Goal: Information Seeking & Learning: Learn about a topic

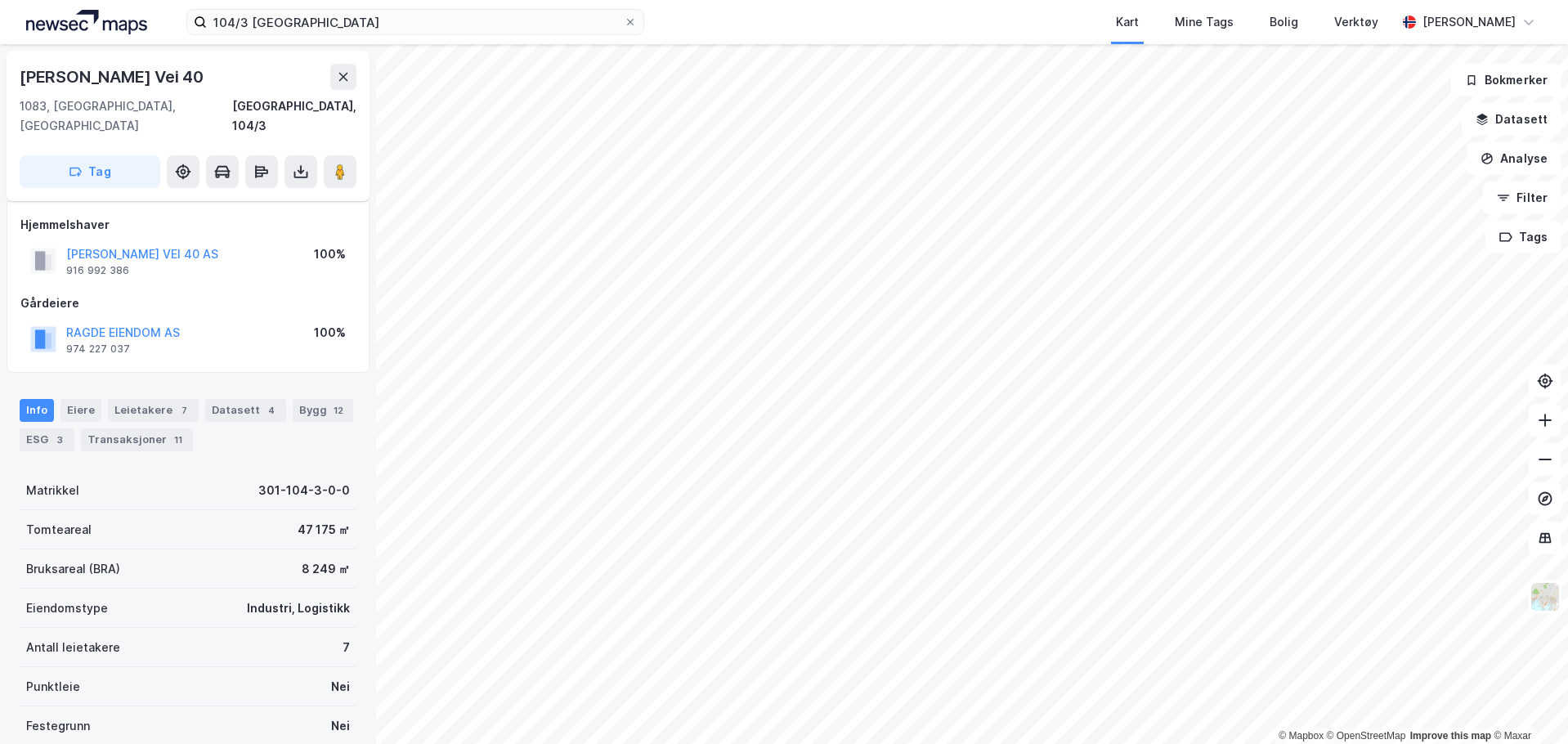
scroll to position [146, 0]
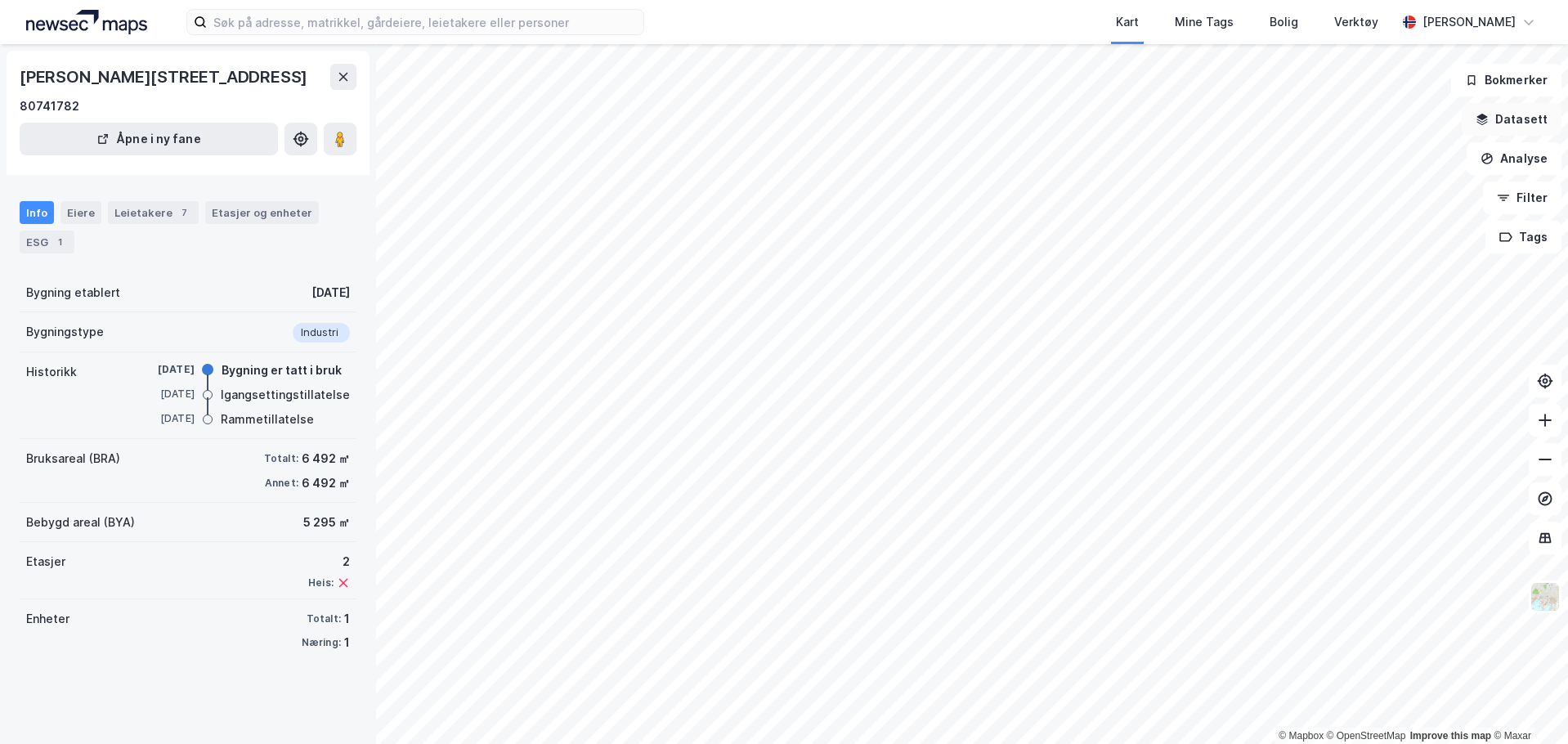
click at [1519, 123] on button "Datasett" at bounding box center [1512, 119] width 100 height 33
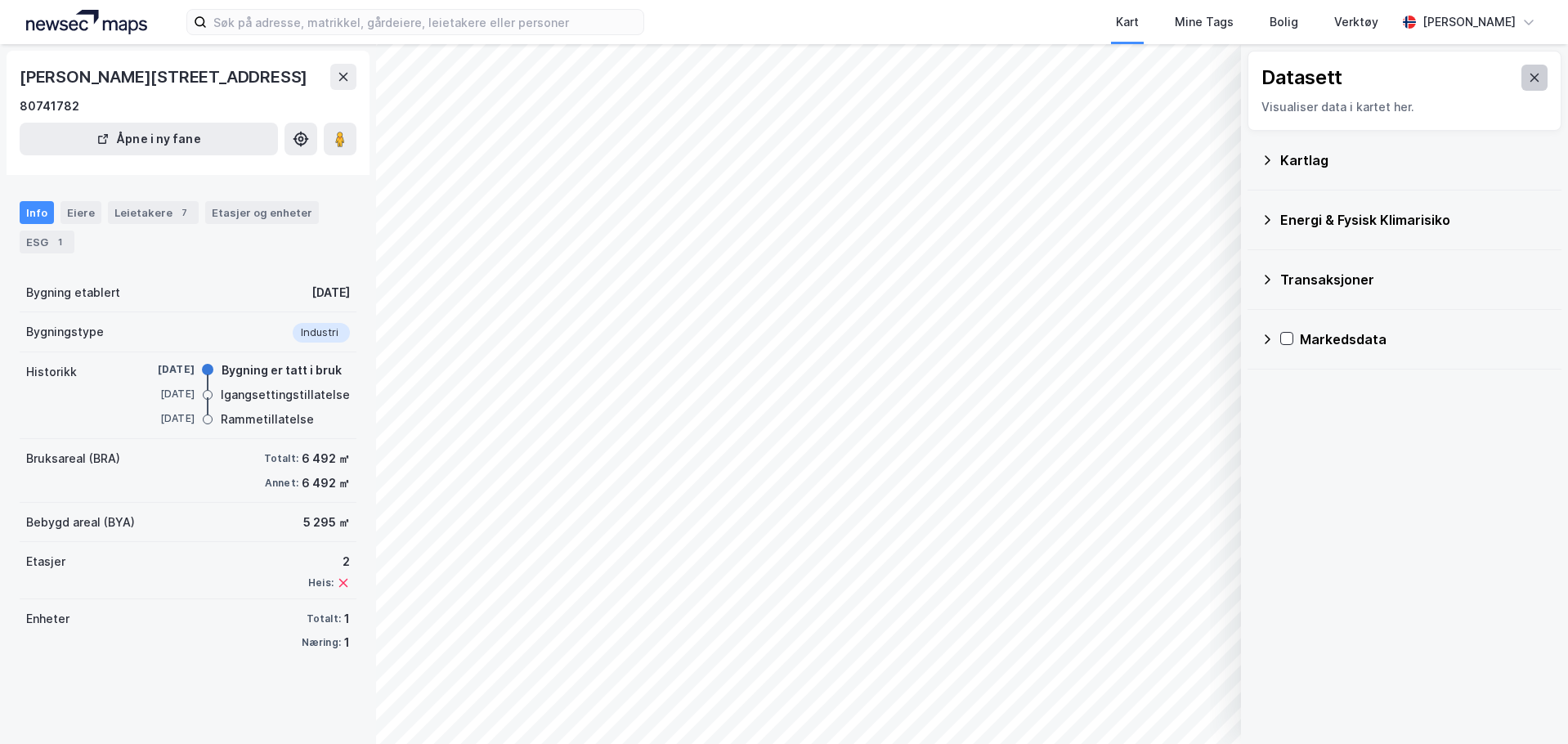
click at [1528, 73] on icon at bounding box center [1535, 78] width 13 height 13
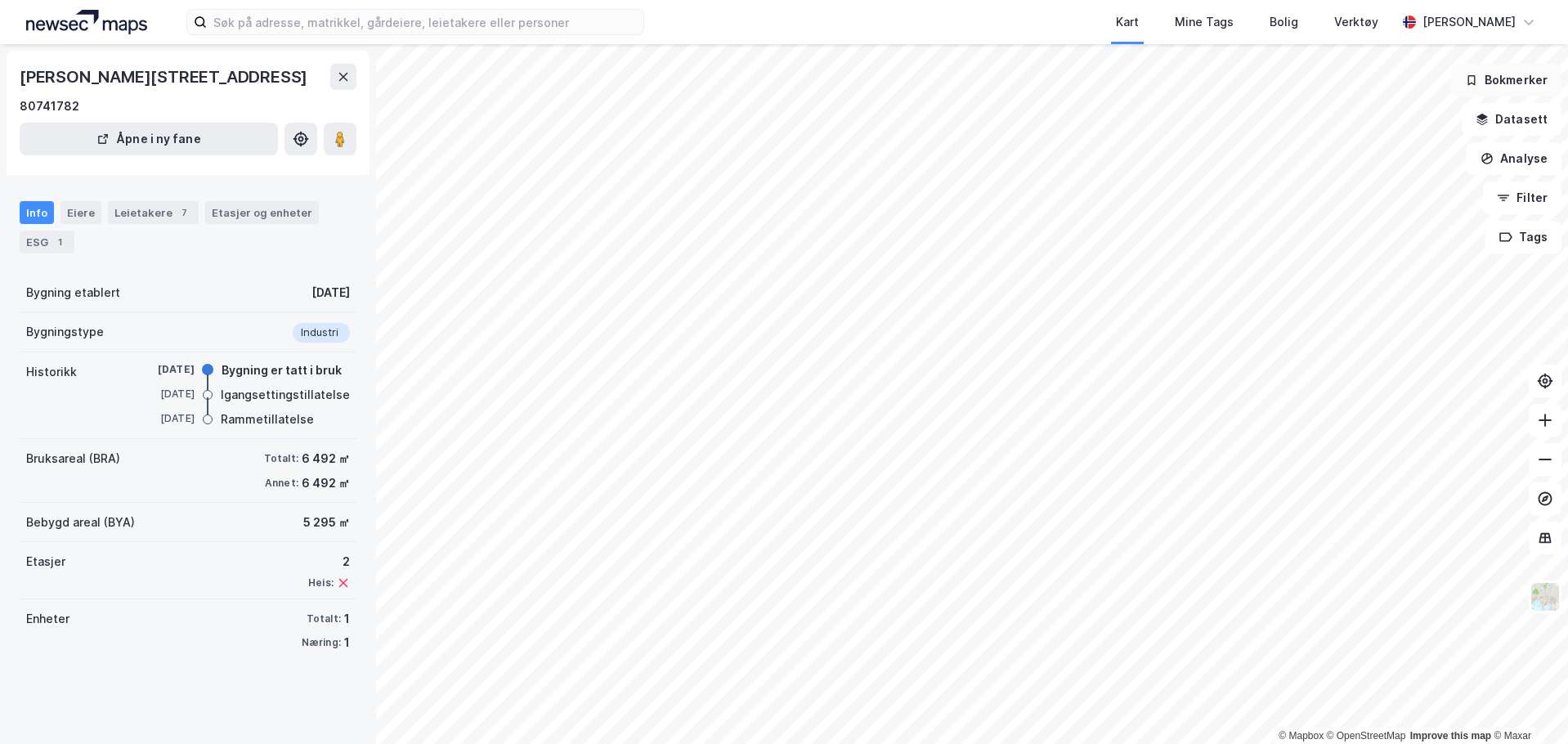
click at [1515, 79] on button "Bokmerker" at bounding box center [1506, 79] width 110 height 33
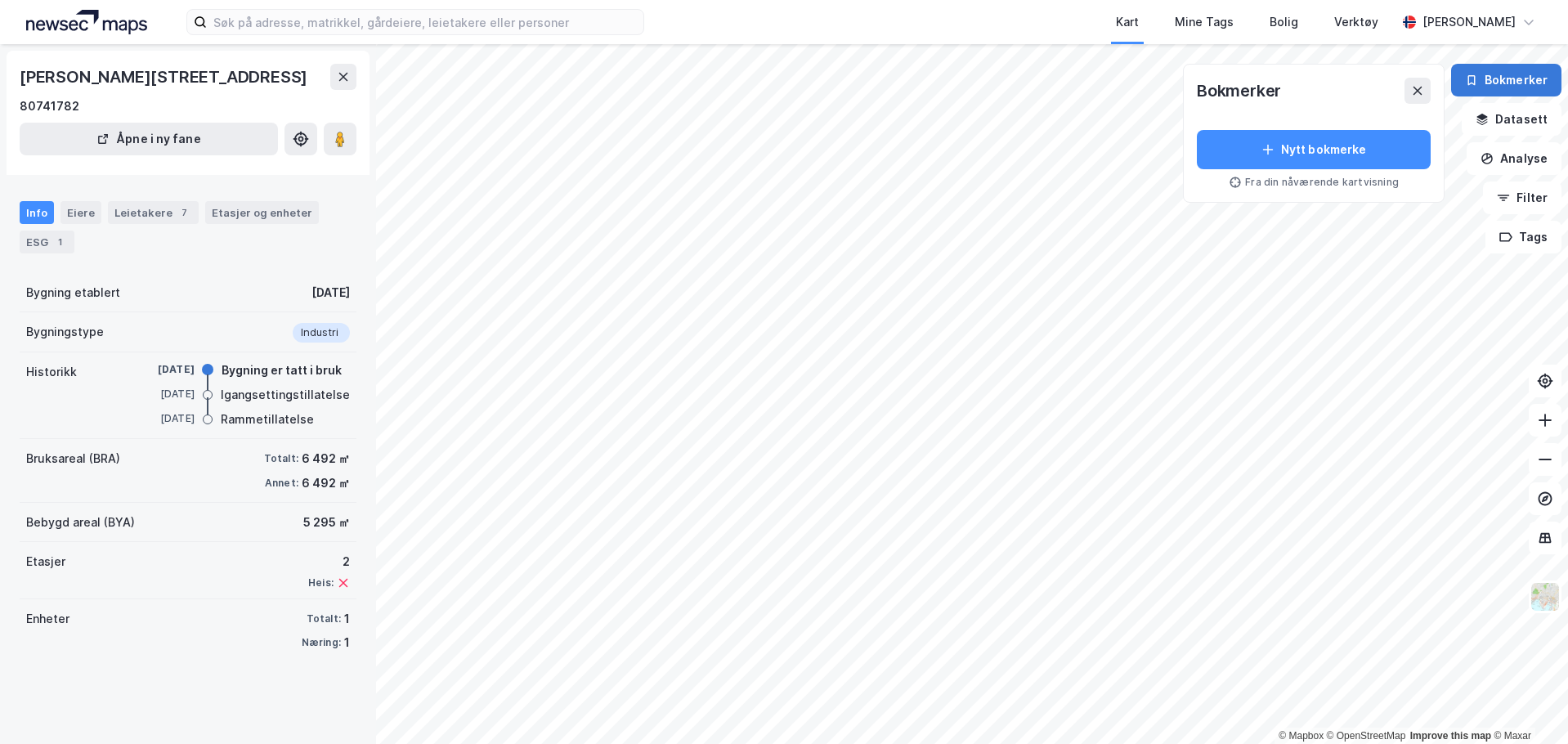
click at [1515, 79] on button "Bokmerker" at bounding box center [1506, 79] width 110 height 33
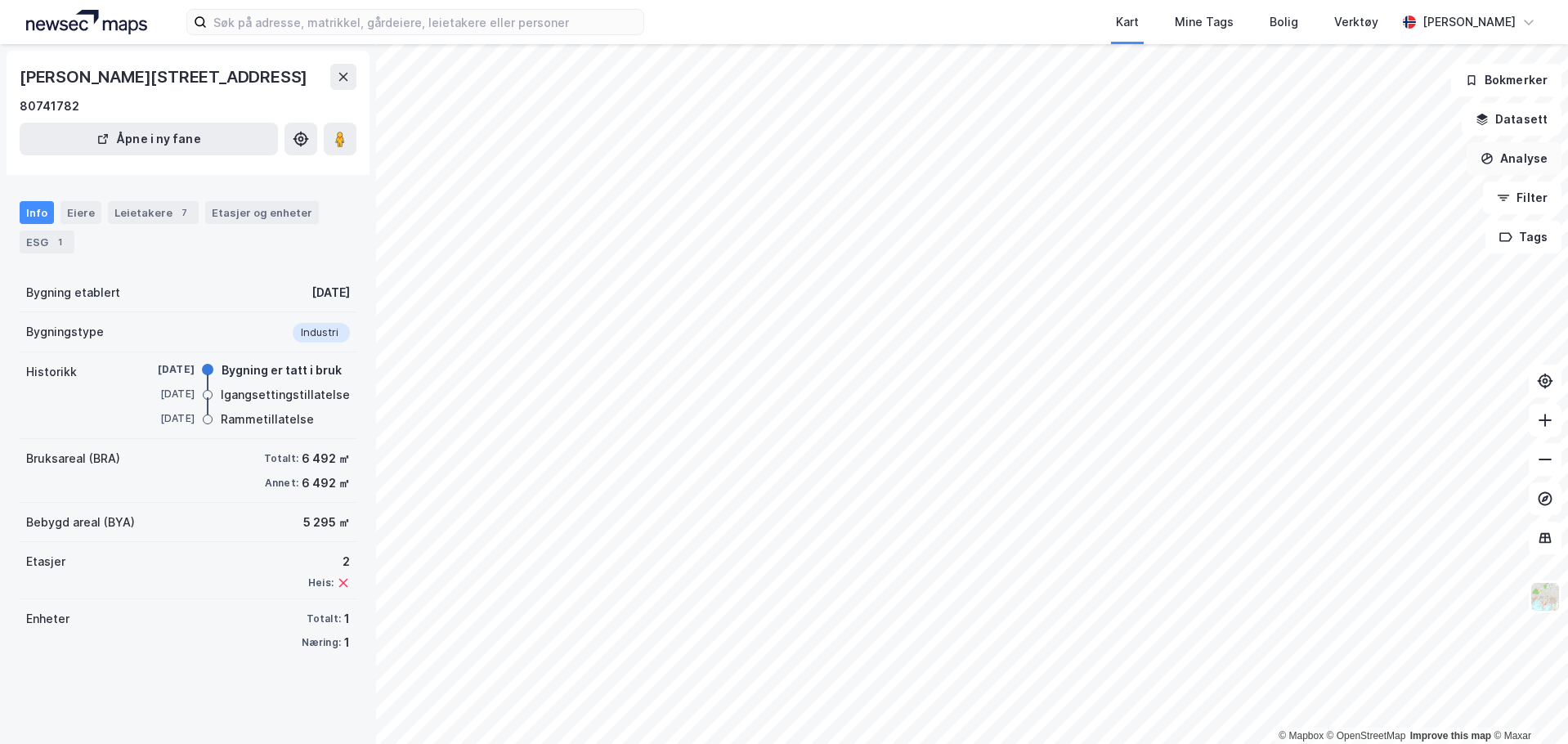
click at [1510, 164] on button "Analyse" at bounding box center [1514, 158] width 95 height 33
click at [1530, 165] on button "Analyse" at bounding box center [1514, 158] width 95 height 33
click at [1524, 191] on button "Filter" at bounding box center [1522, 197] width 78 height 33
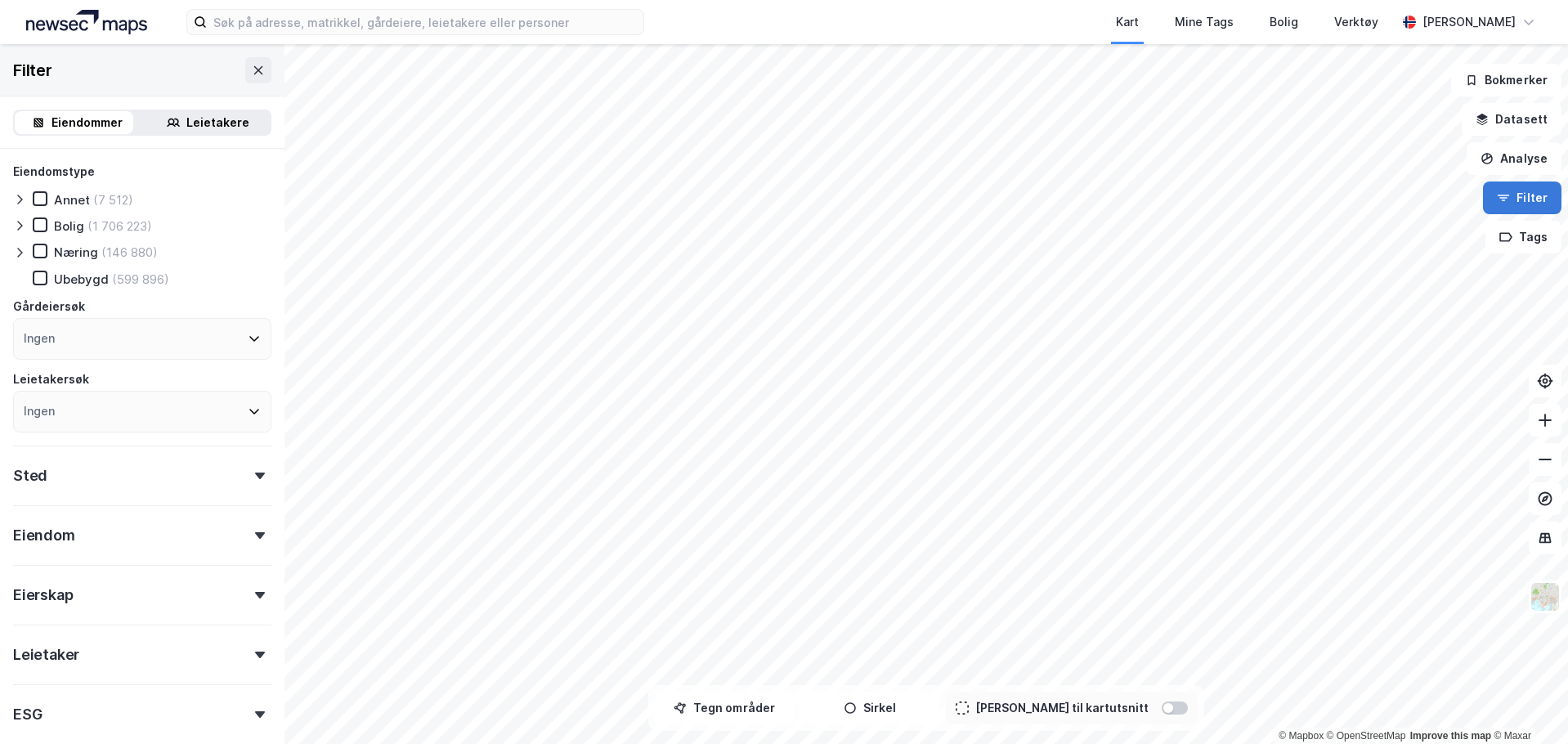
click at [1524, 191] on button "Filter" at bounding box center [1522, 197] width 78 height 33
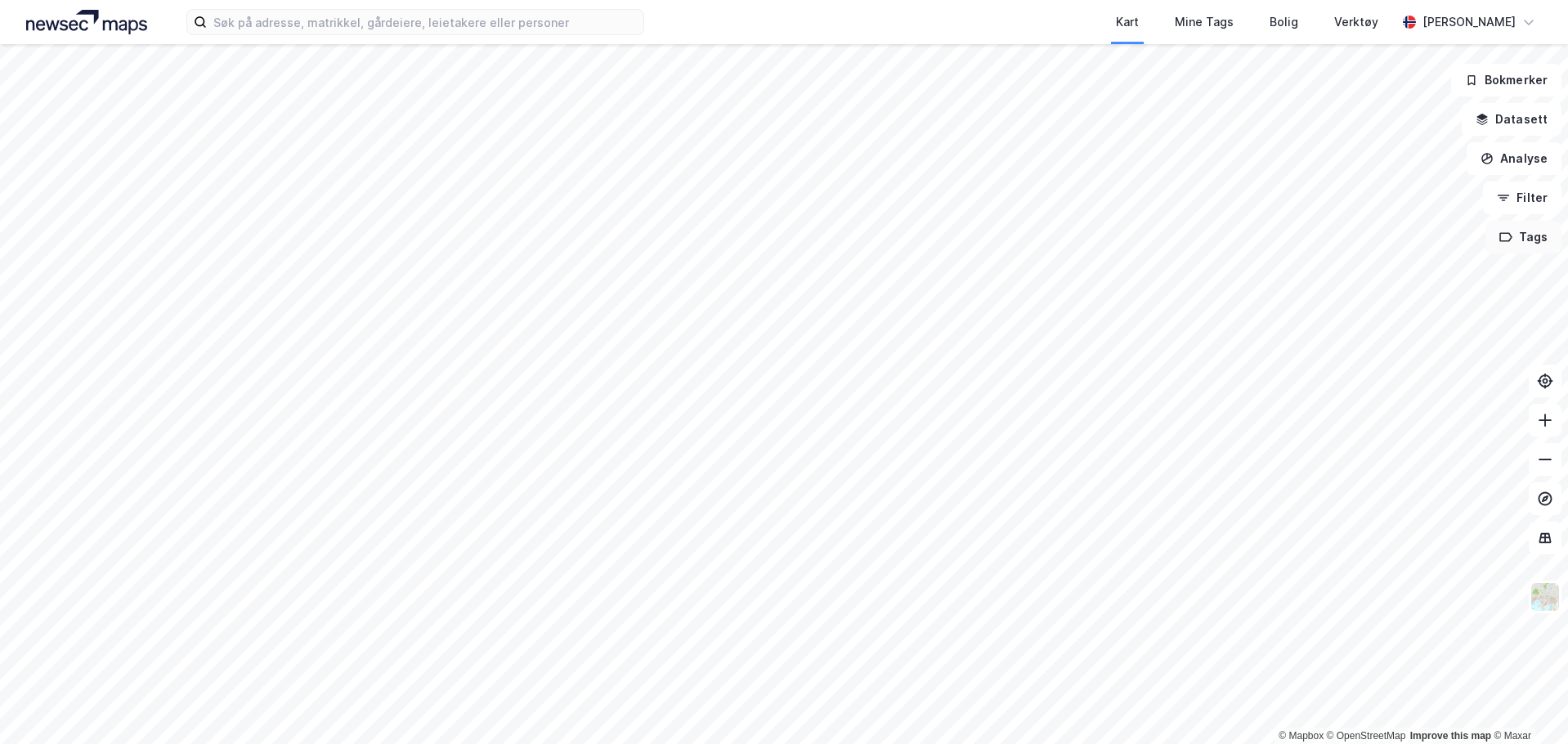
click at [1530, 241] on button "Tags" at bounding box center [1523, 237] width 76 height 33
click at [1547, 539] on icon at bounding box center [1545, 539] width 17 height 17
